Goal: Task Accomplishment & Management: Manage account settings

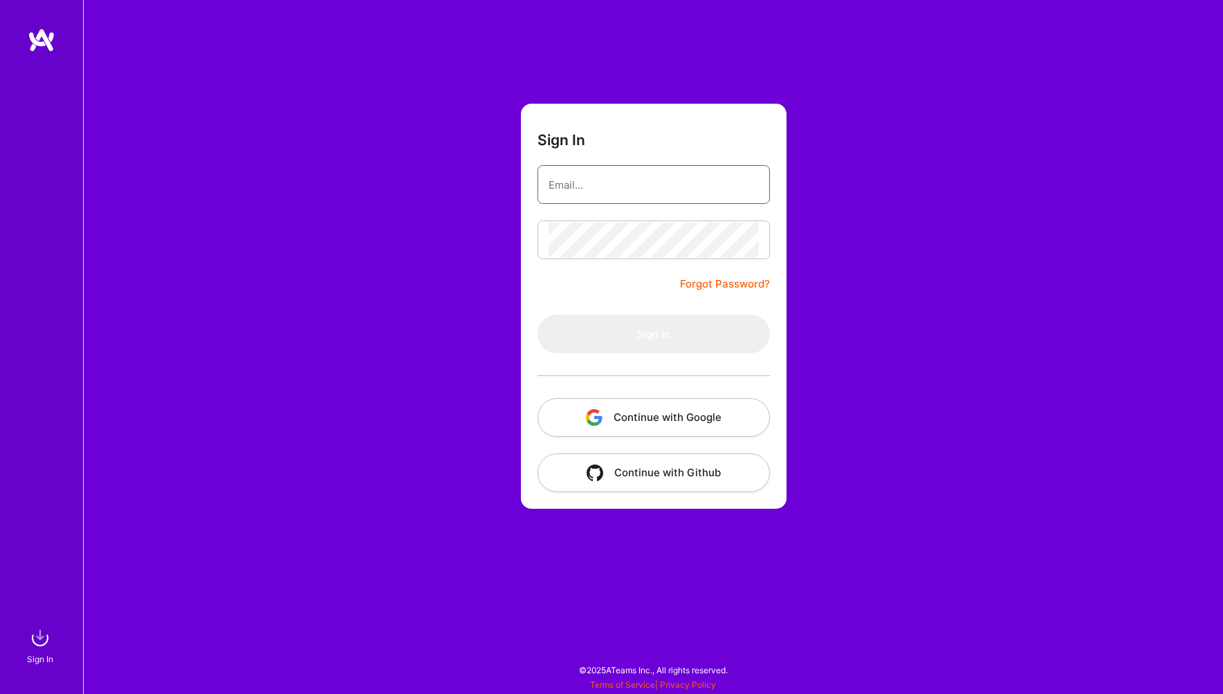
type input "[PERSON_NAME][EMAIL_ADDRESS][DOMAIN_NAME]"
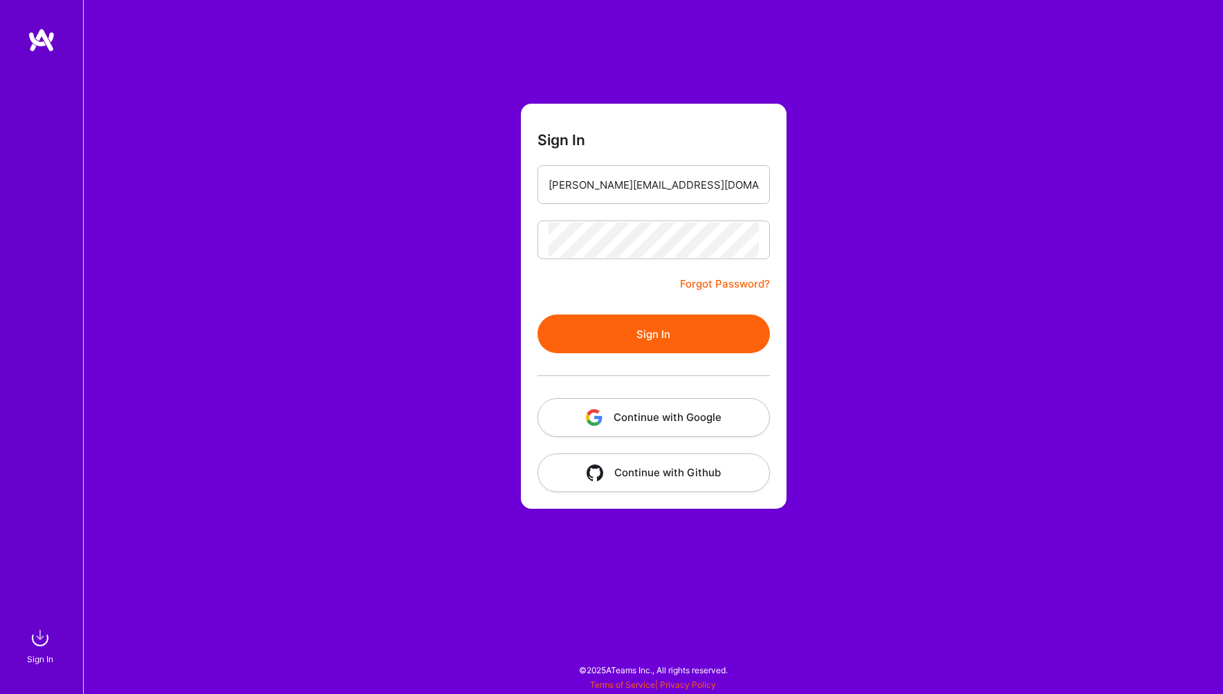
click at [684, 324] on button "Sign In" at bounding box center [653, 334] width 232 height 39
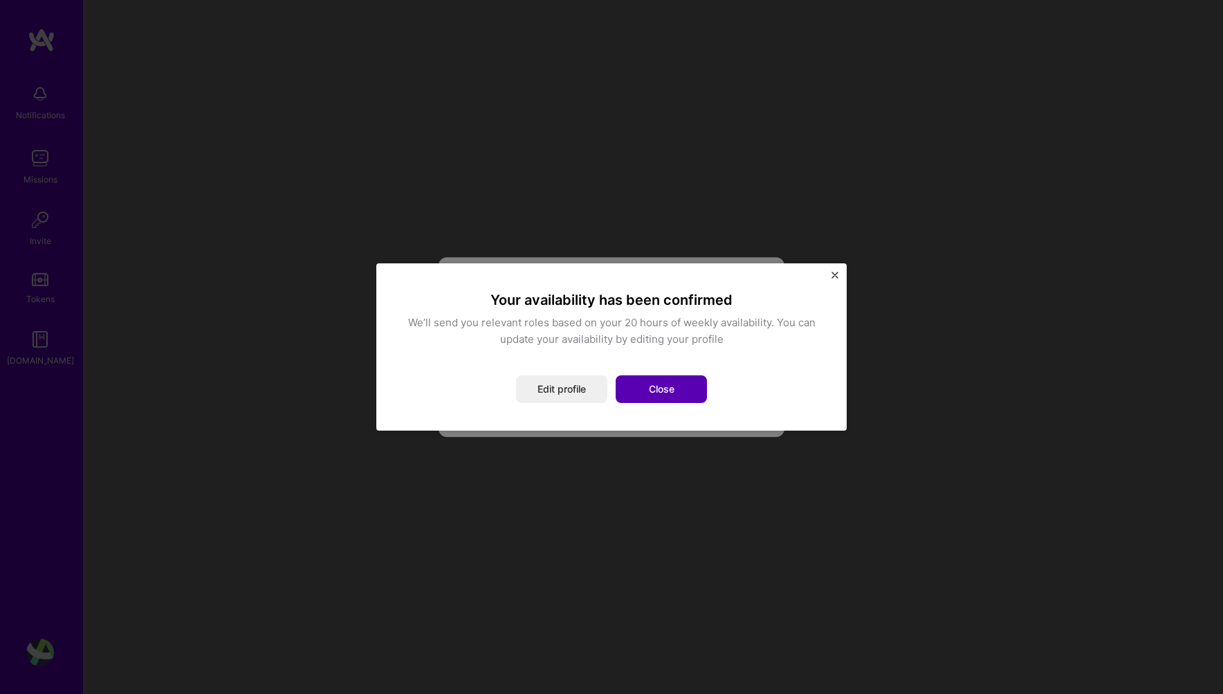
click at [649, 391] on button "Close" at bounding box center [660, 389] width 91 height 28
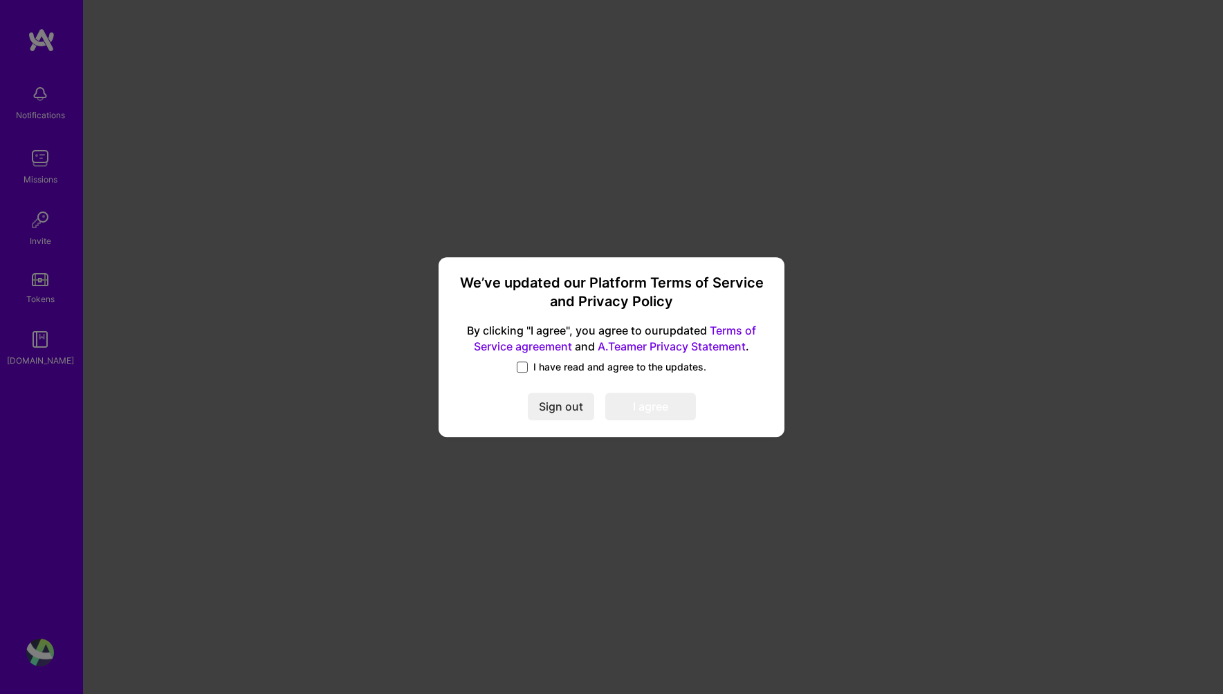
click at [524, 368] on span at bounding box center [522, 367] width 11 height 11
click at [0, 0] on input "I have read and agree to the updates." at bounding box center [0, 0] width 0 height 0
click at [626, 401] on button "I agree" at bounding box center [650, 407] width 91 height 28
